Goal: Task Accomplishment & Management: Use online tool/utility

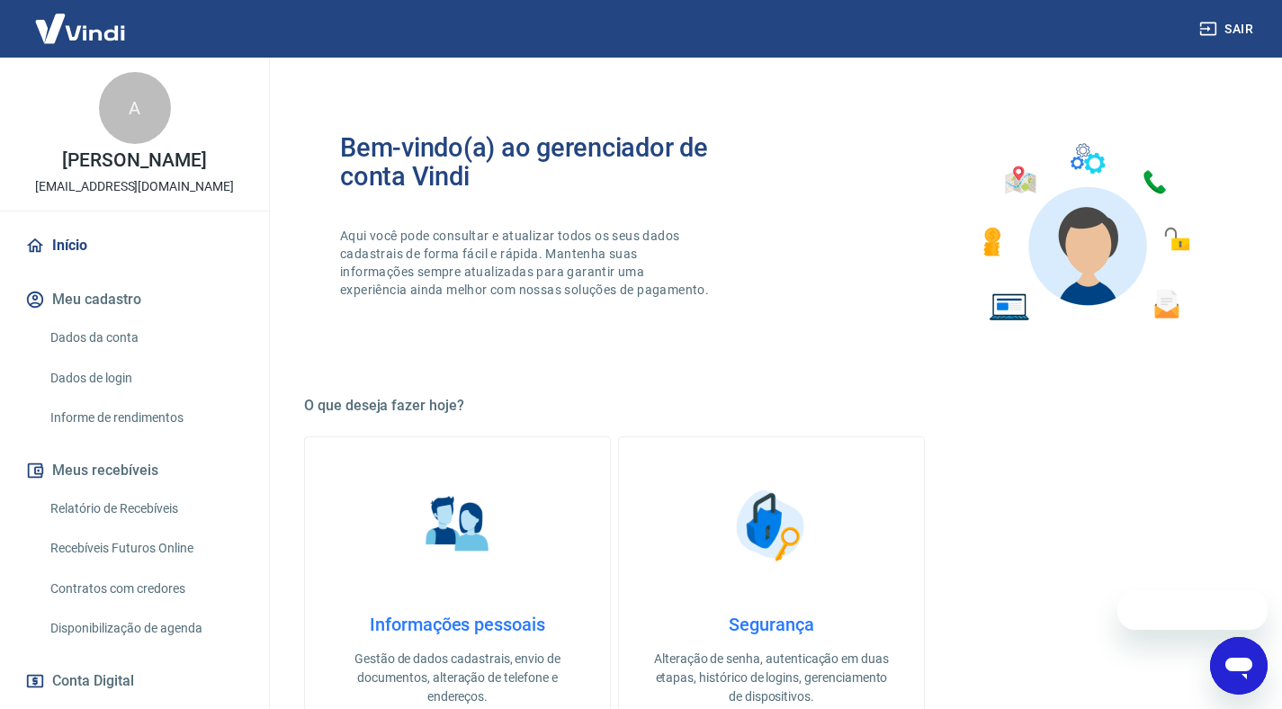
scroll to position [229, 0]
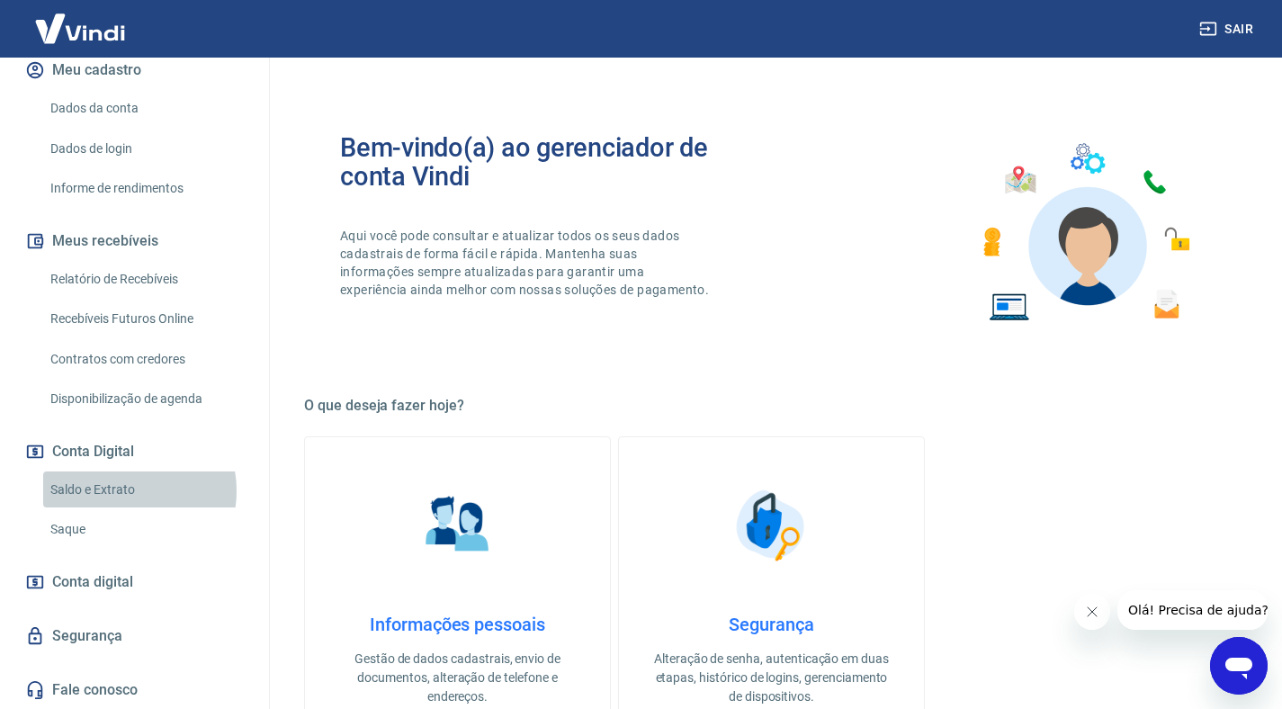
click at [125, 490] on link "Saldo e Extrato" at bounding box center [145, 489] width 204 height 37
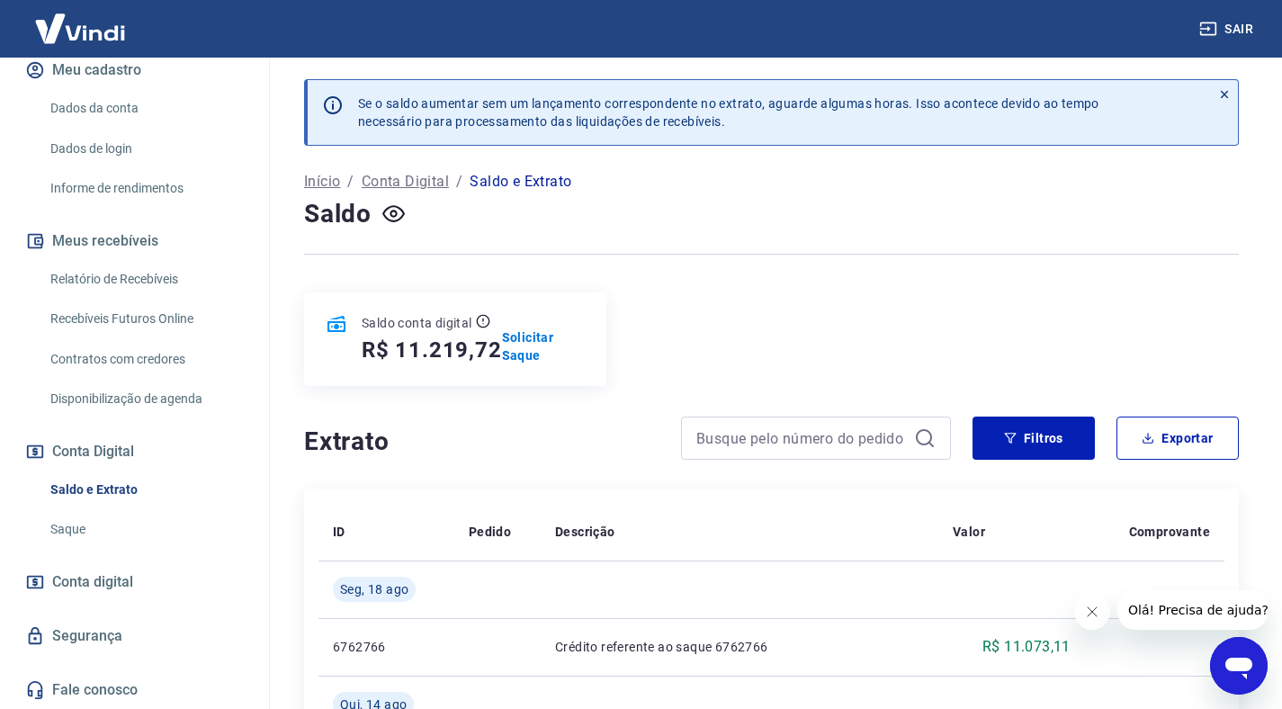
drag, startPoint x: 767, startPoint y: 266, endPoint x: 692, endPoint y: 257, distance: 75.2
click at [693, 257] on div at bounding box center [771, 254] width 934 height 44
click at [515, 347] on p "Solicitar Saque" at bounding box center [543, 346] width 83 height 36
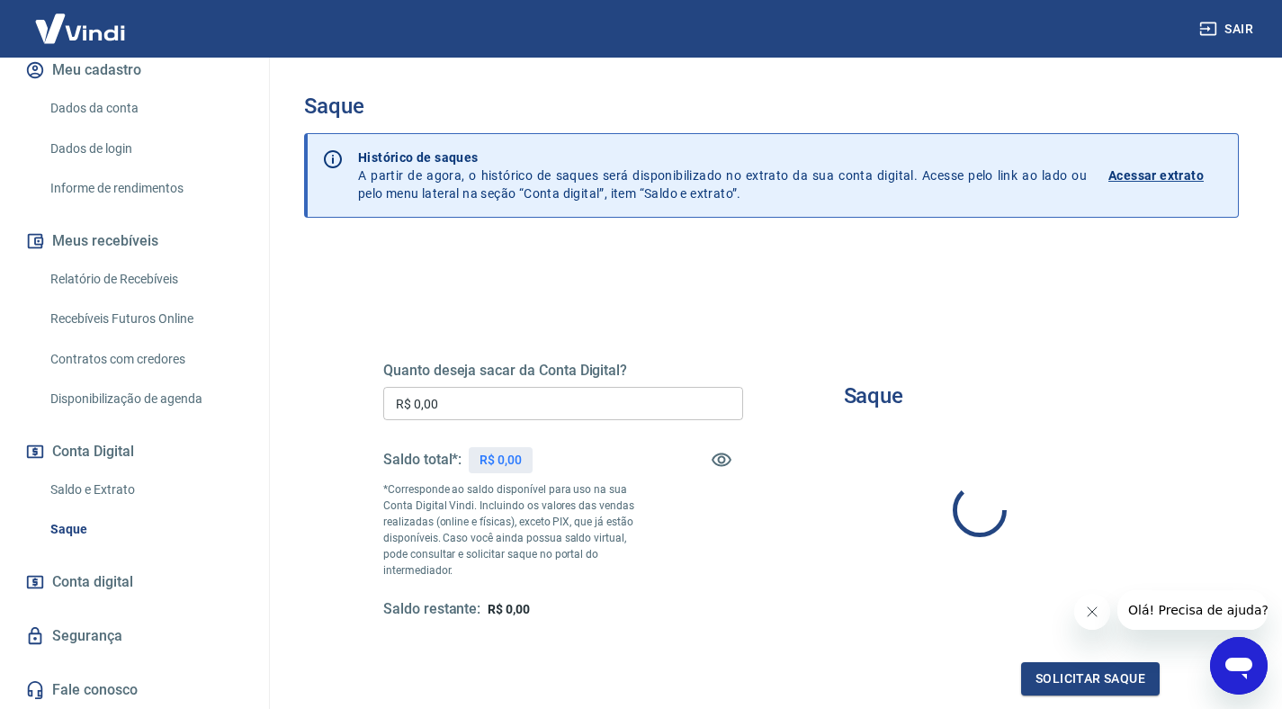
click at [515, 417] on input "R$ 0,00" at bounding box center [563, 403] width 360 height 33
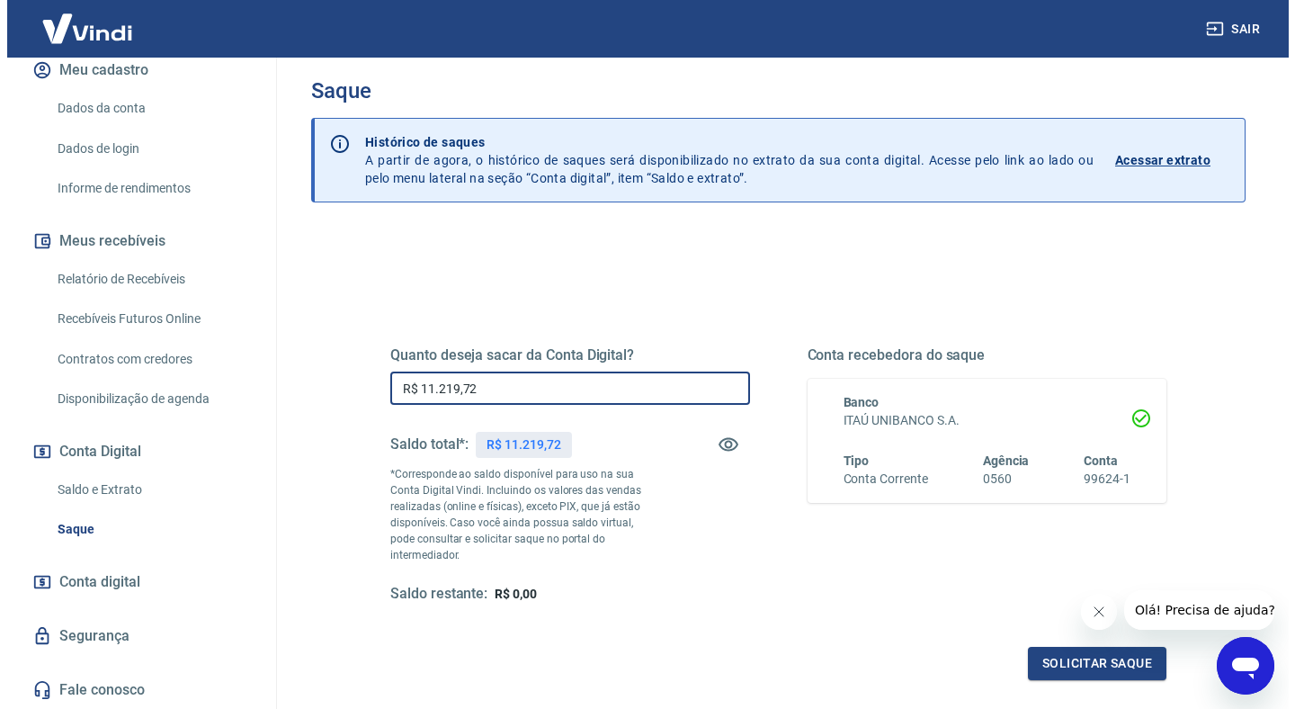
scroll to position [33, 0]
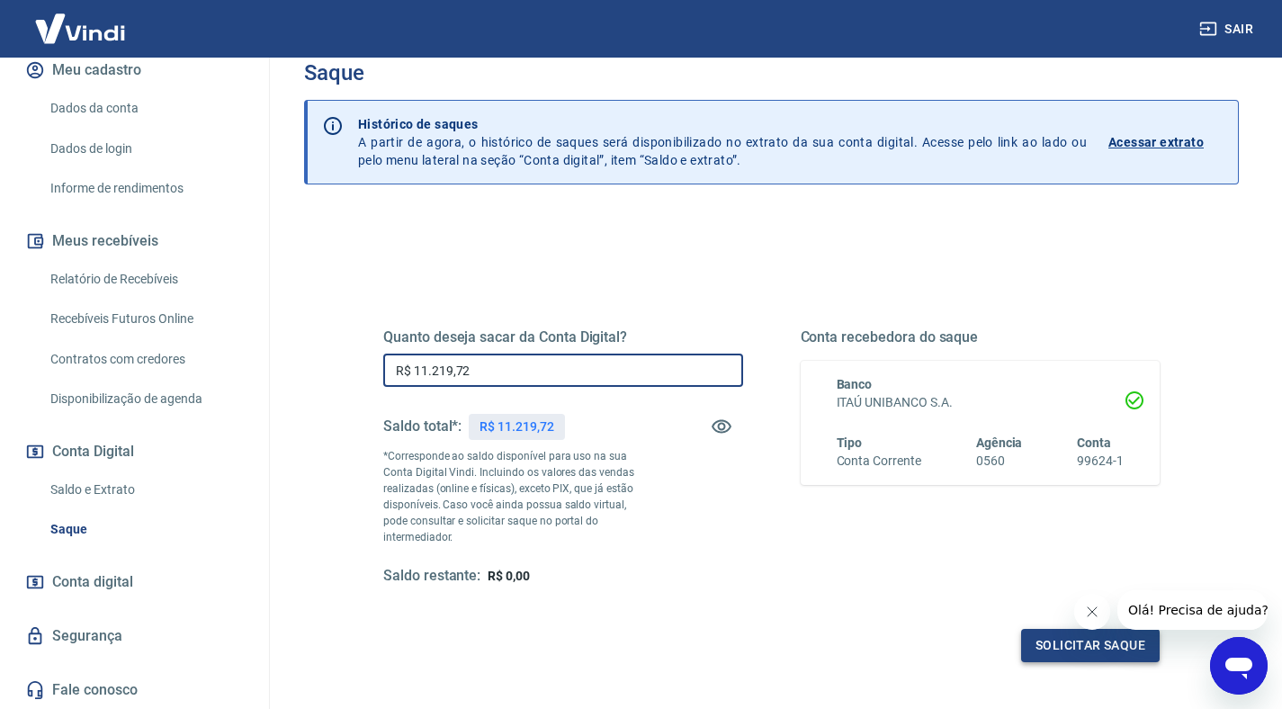
type input "R$ 11.219,72"
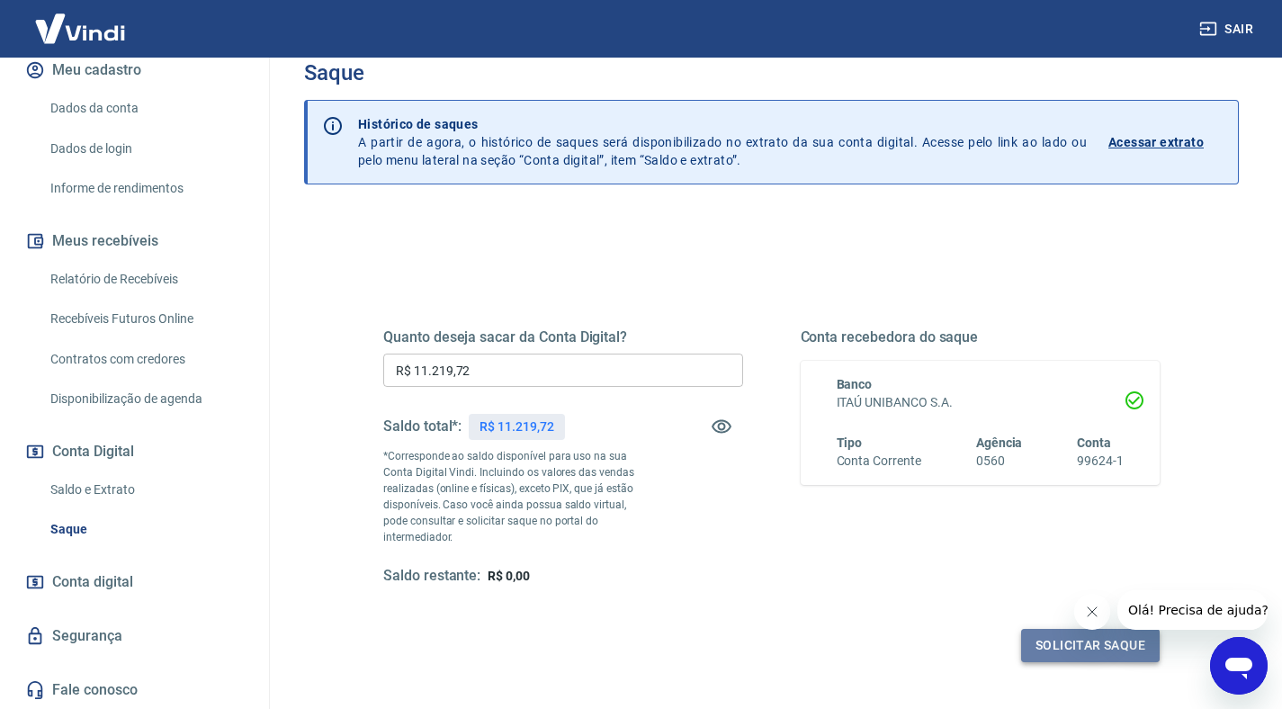
click at [1049, 630] on button "Solicitar saque" at bounding box center [1090, 645] width 138 height 33
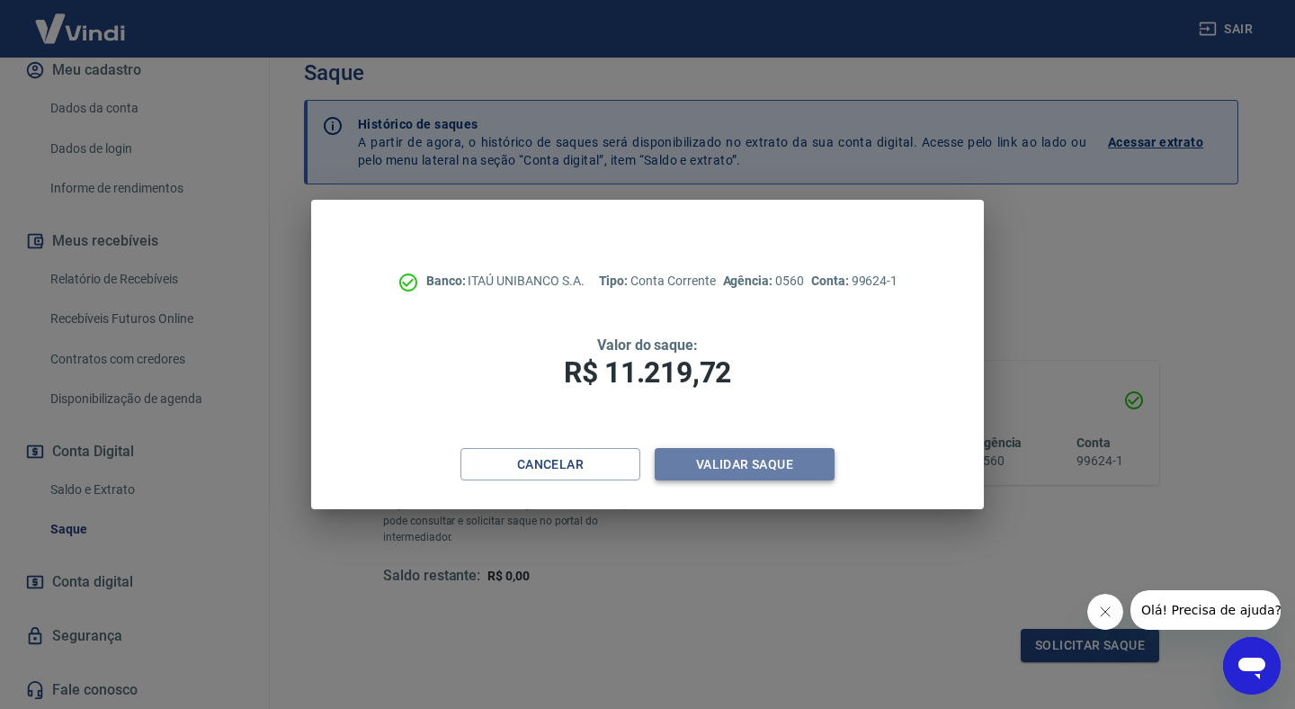
click at [700, 458] on button "Validar saque" at bounding box center [745, 464] width 180 height 33
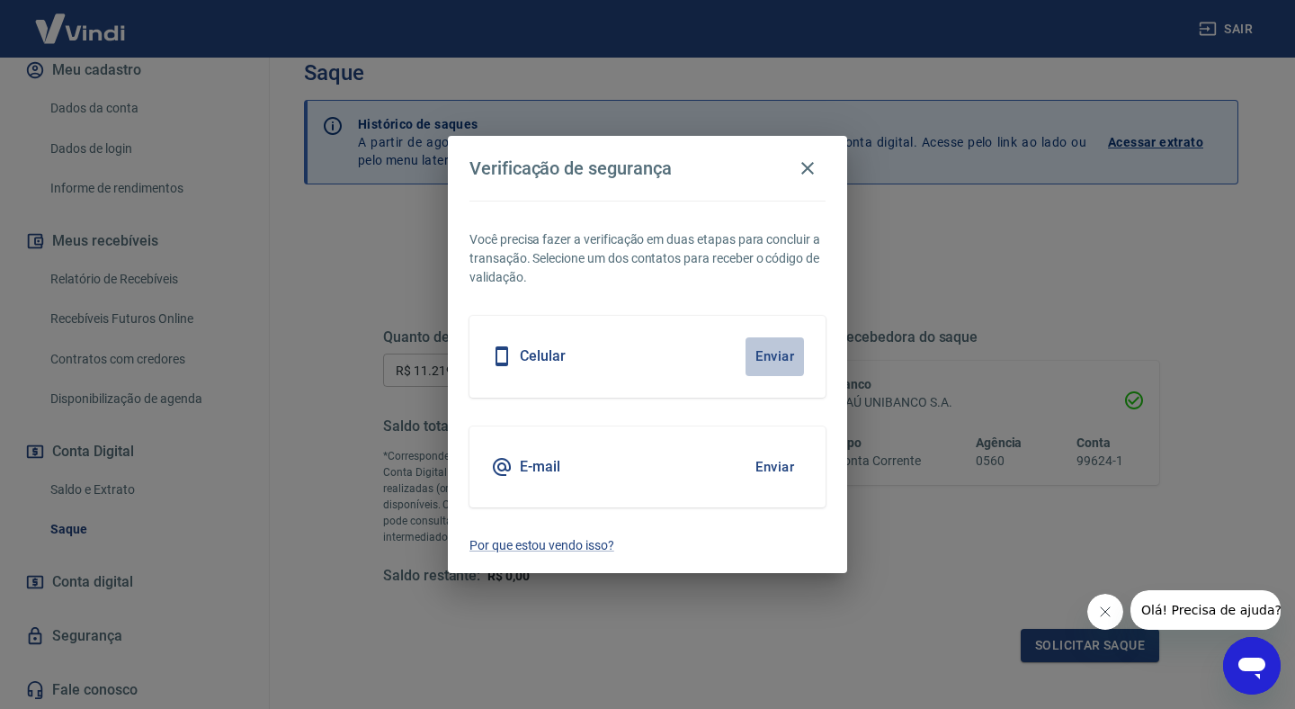
click at [776, 356] on button "Enviar" at bounding box center [775, 356] width 58 height 38
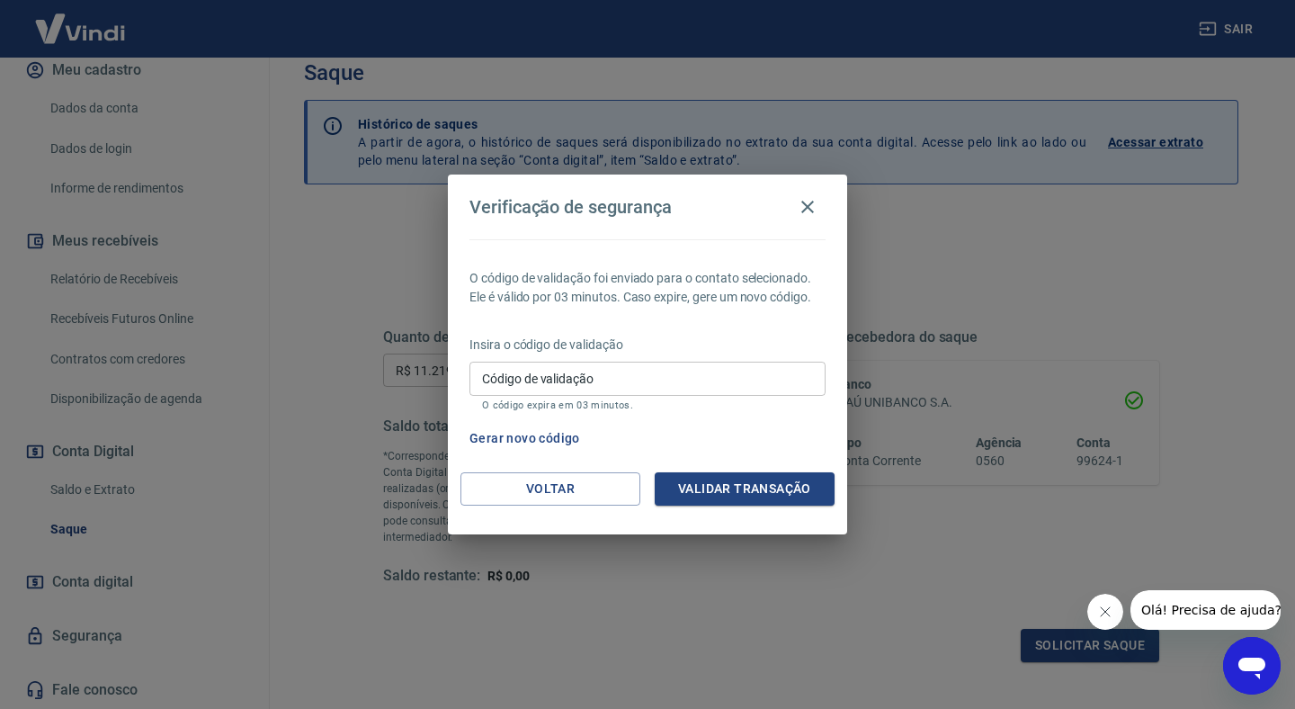
drag, startPoint x: 678, startPoint y: 380, endPoint x: 701, endPoint y: 380, distance: 22.5
click at [678, 380] on input "Código de validação" at bounding box center [647, 378] width 356 height 33
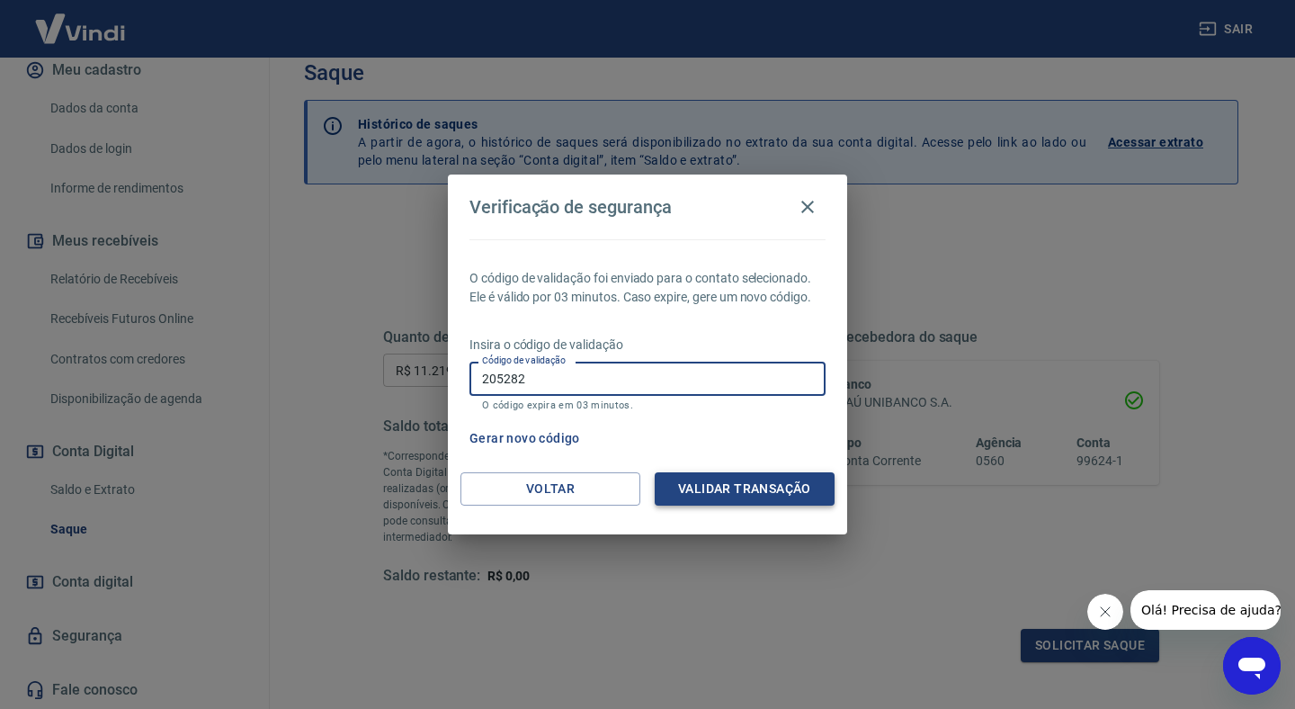
type input "205282"
click at [732, 475] on button "Validar transação" at bounding box center [745, 488] width 180 height 33
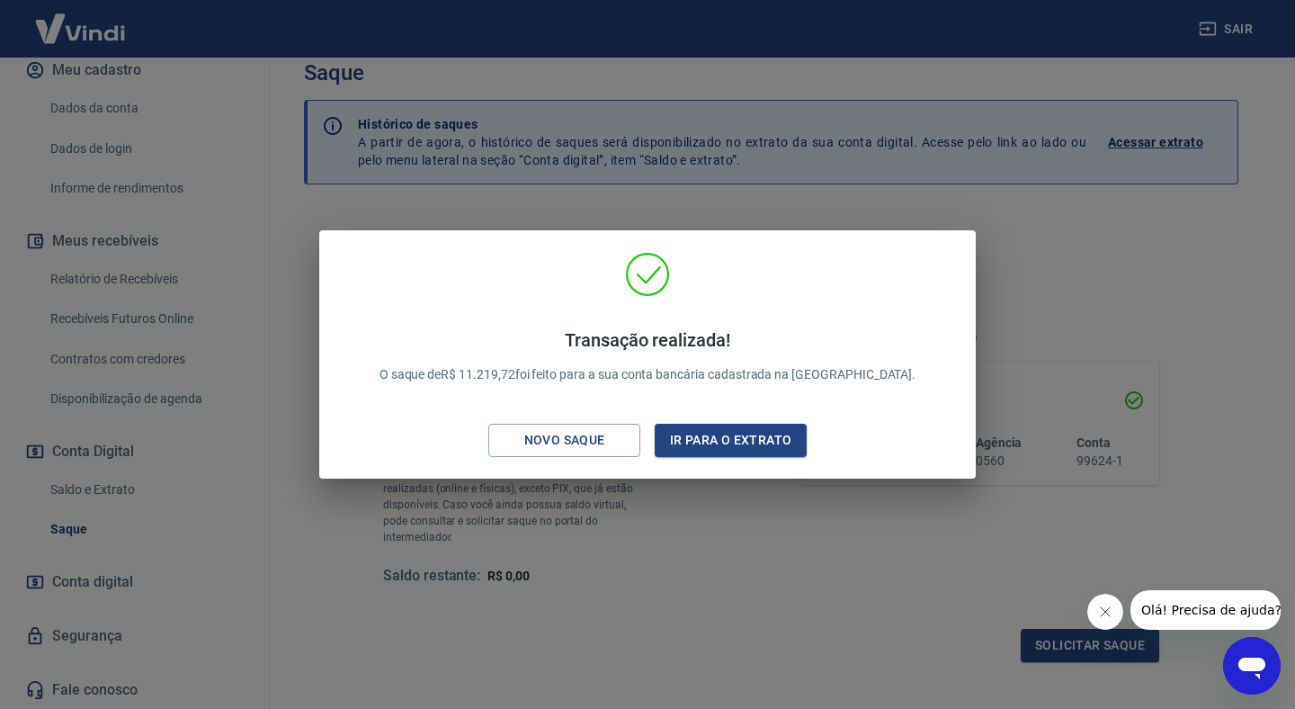
click at [937, 132] on div "Transação realizada! O saque de R$ 11.219,72 foi feito para a sua conta bancári…" at bounding box center [647, 354] width 1295 height 709
